Goal: Find specific page/section: Find specific page/section

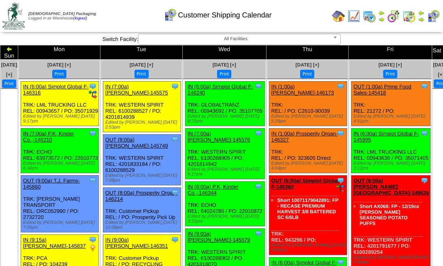
click at [433, 18] on img at bounding box center [433, 16] width 13 height 13
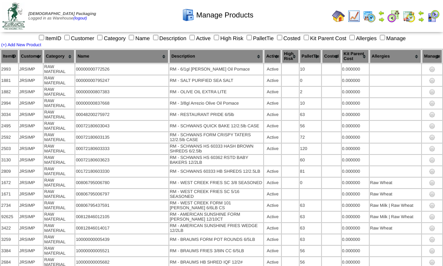
scroll to position [5754, 0]
